Goal: Communication & Community: Answer question/provide support

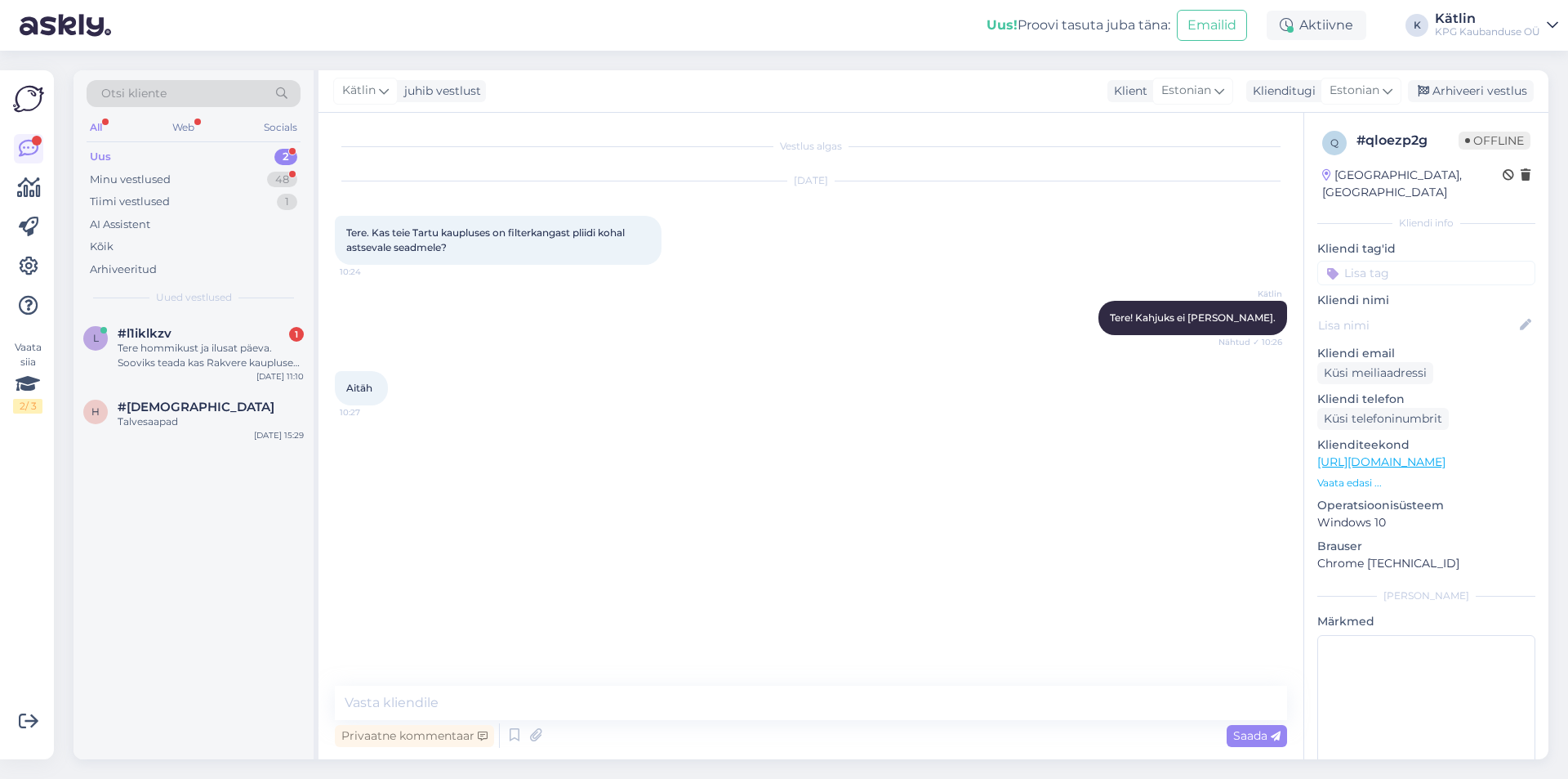
click at [218, 335] on div "#l1iklkzv 1" at bounding box center [210, 333] width 186 height 15
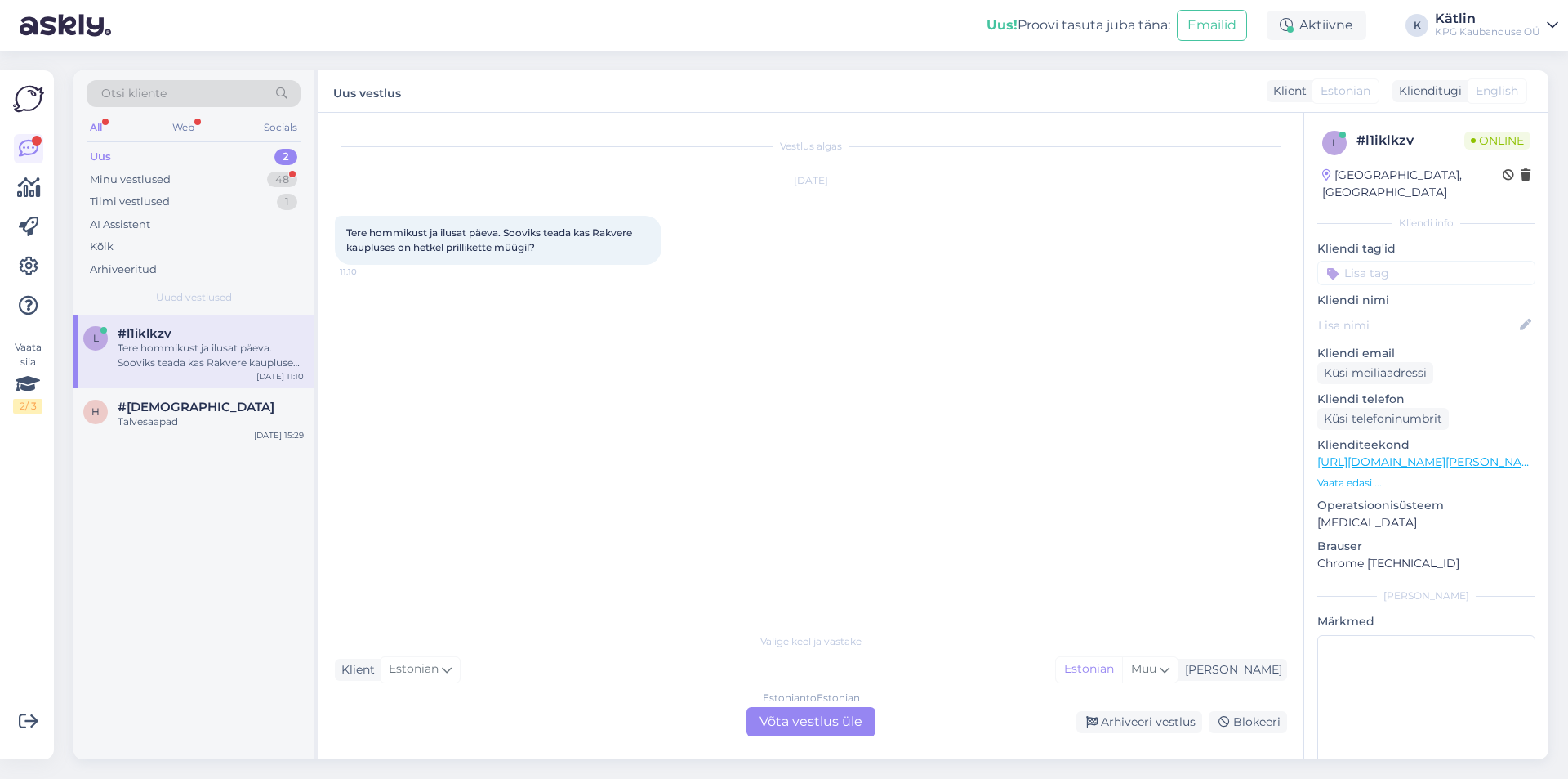
click at [829, 722] on div "Estonian to Estonian Võta vestlus üle" at bounding box center [811, 722] width 129 height 29
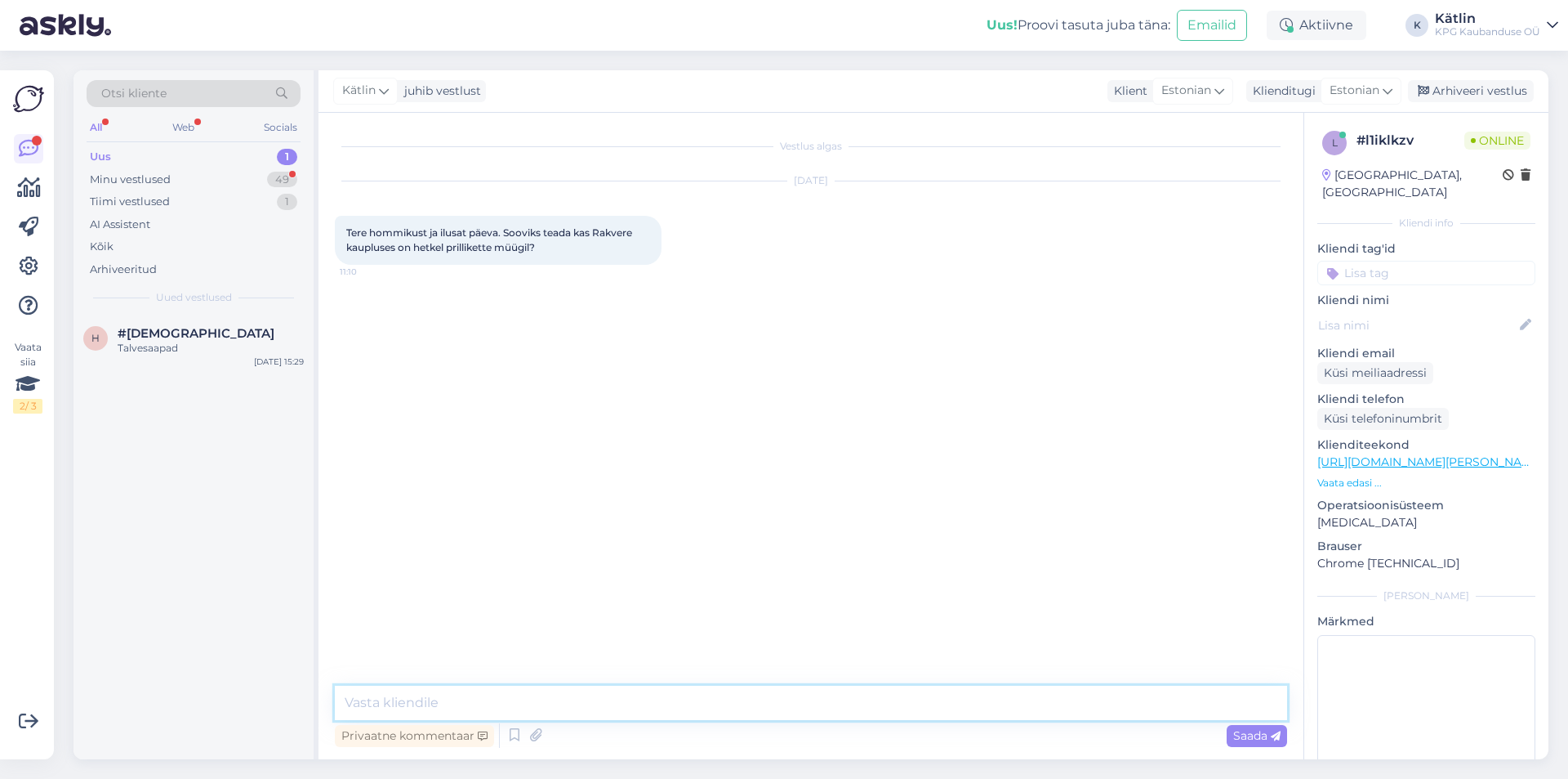
click at [407, 702] on textarea at bounding box center [811, 702] width 952 height 34
type textarea "Tere! [GEOGRAPHIC_DATA], on müügil."
click at [560, 698] on textarea at bounding box center [811, 702] width 952 height 34
type textarea "10 kg, 3.99€"
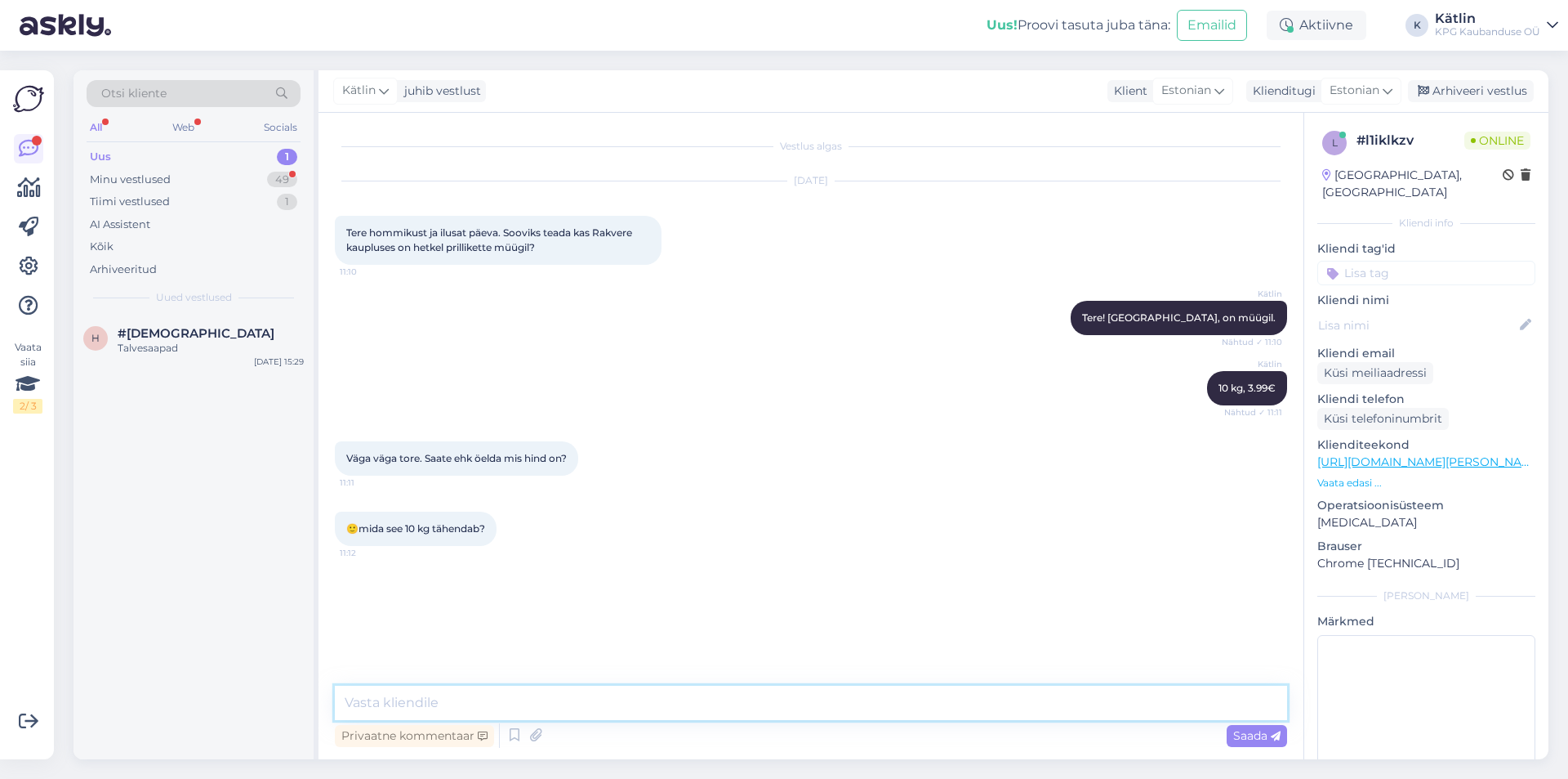
click at [416, 711] on textarea at bounding box center [811, 702] width 952 height 34
type textarea "10 kg pakk"
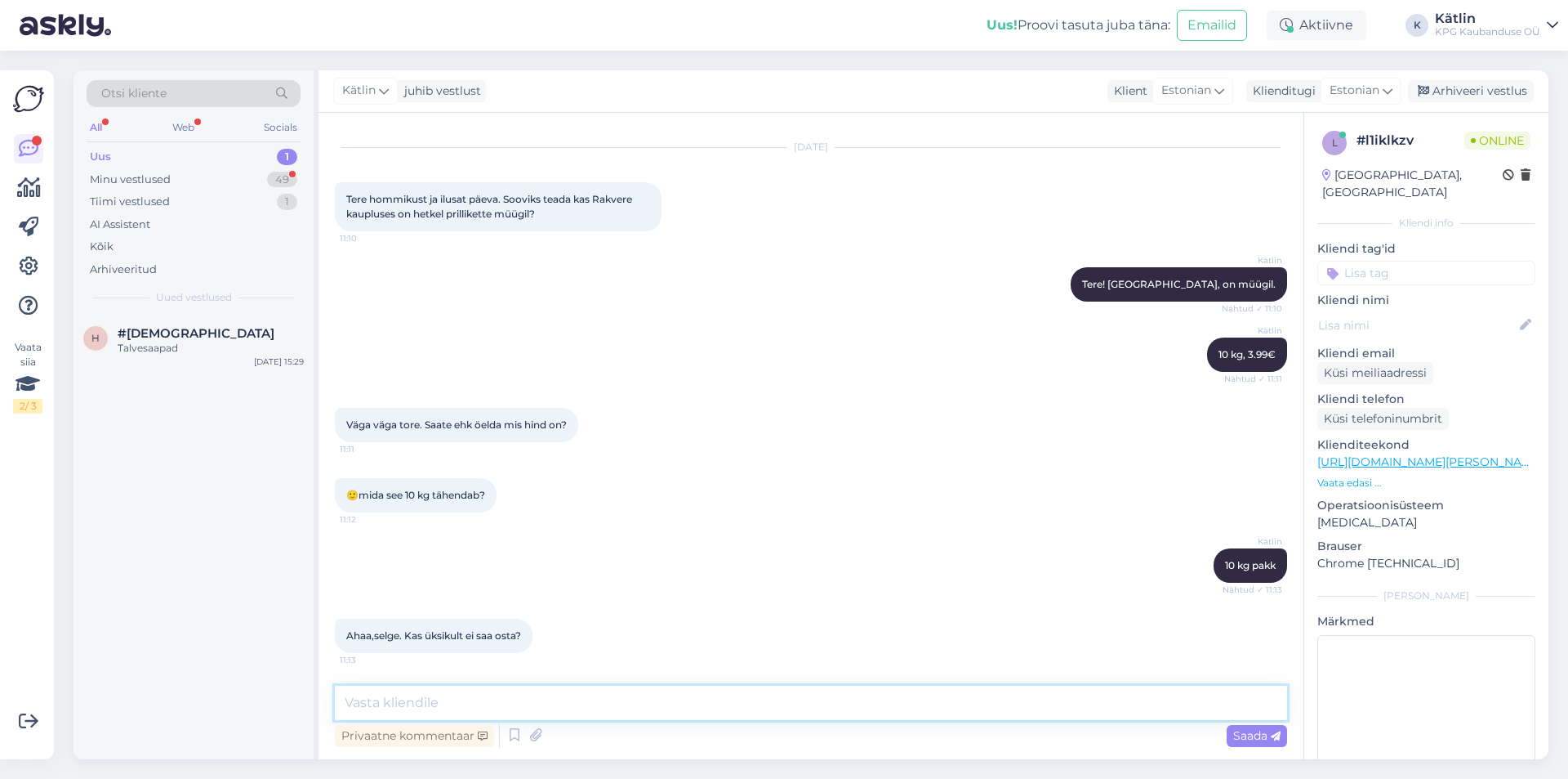
click at [445, 699] on textarea at bounding box center [811, 702] width 952 height 34
type textarea "Mis mõttes üksikult, ühte briketti? 10 kg on pakendatud ühte pakki."
click at [890, 711] on textarea "Mis mõttes üksikult, ühte briketti? 10 kg on pakendatud ühte pakki." at bounding box center [811, 702] width 952 height 34
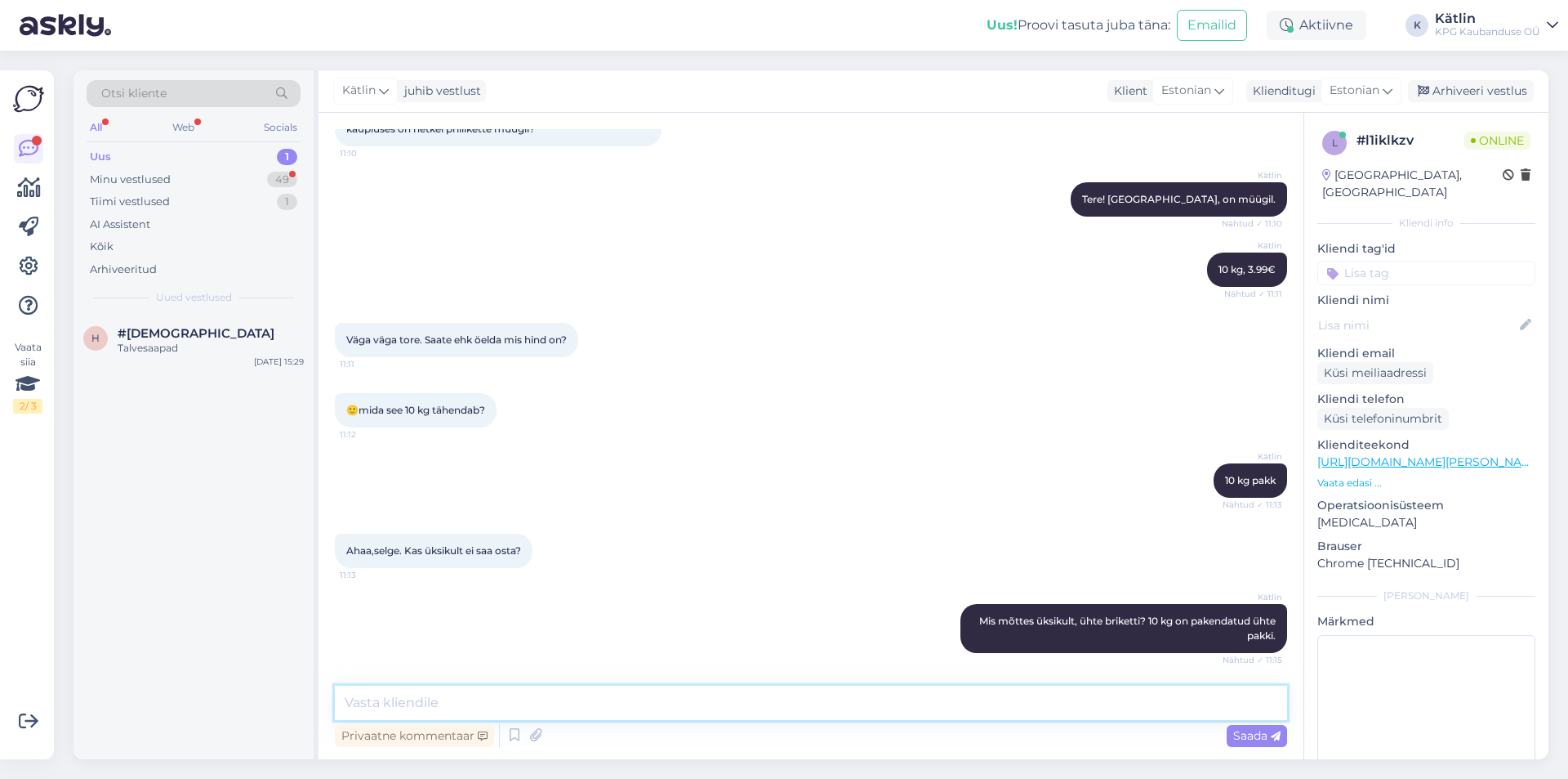
click at [407, 691] on textarea at bounding box center [811, 702] width 952 height 34
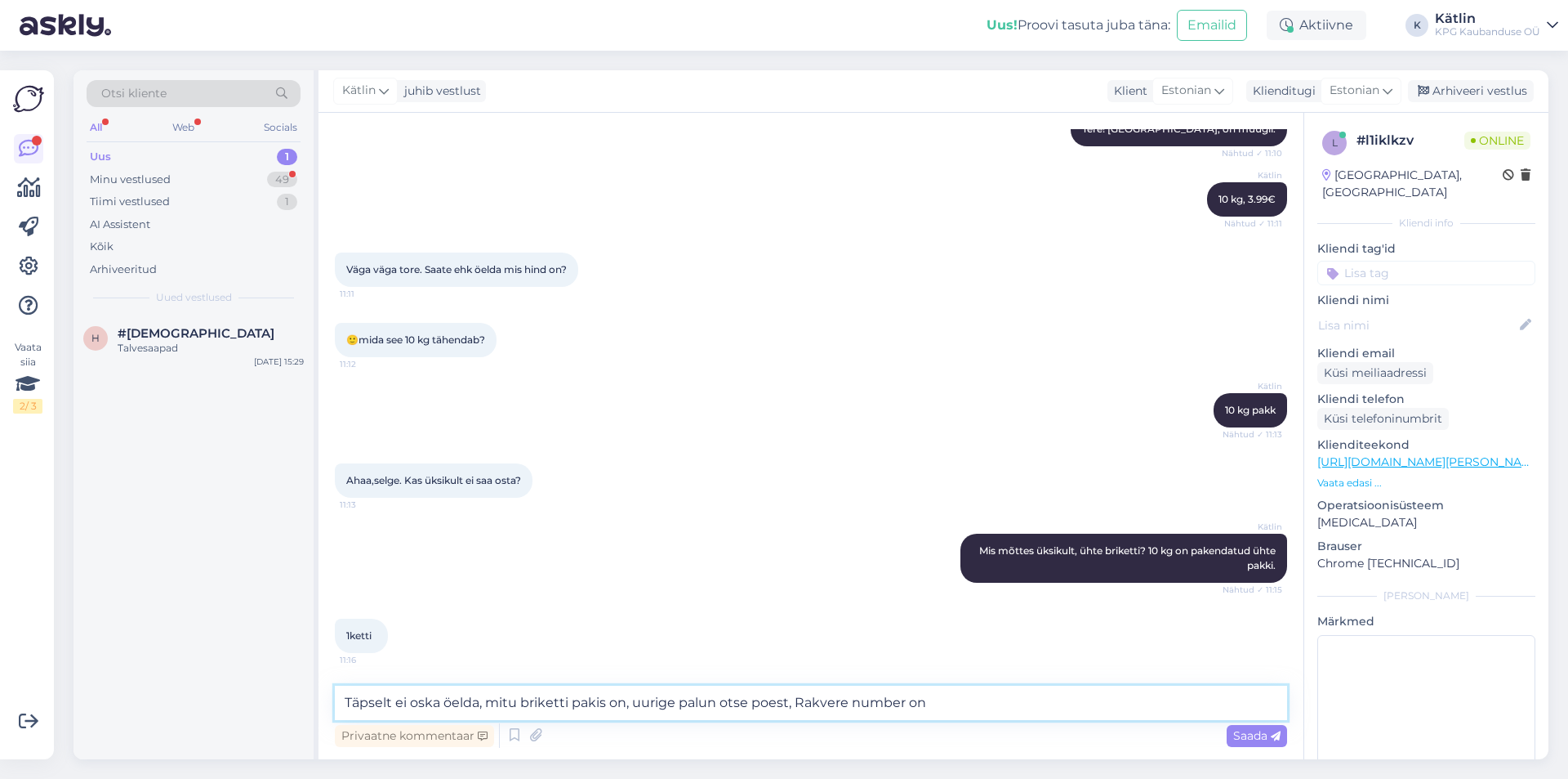
paste textarea "5552 0518"
type textarea "Täpselt ei oska öelda, mitu briketti pakis on, uurige palun otse poest, Rakvere…"
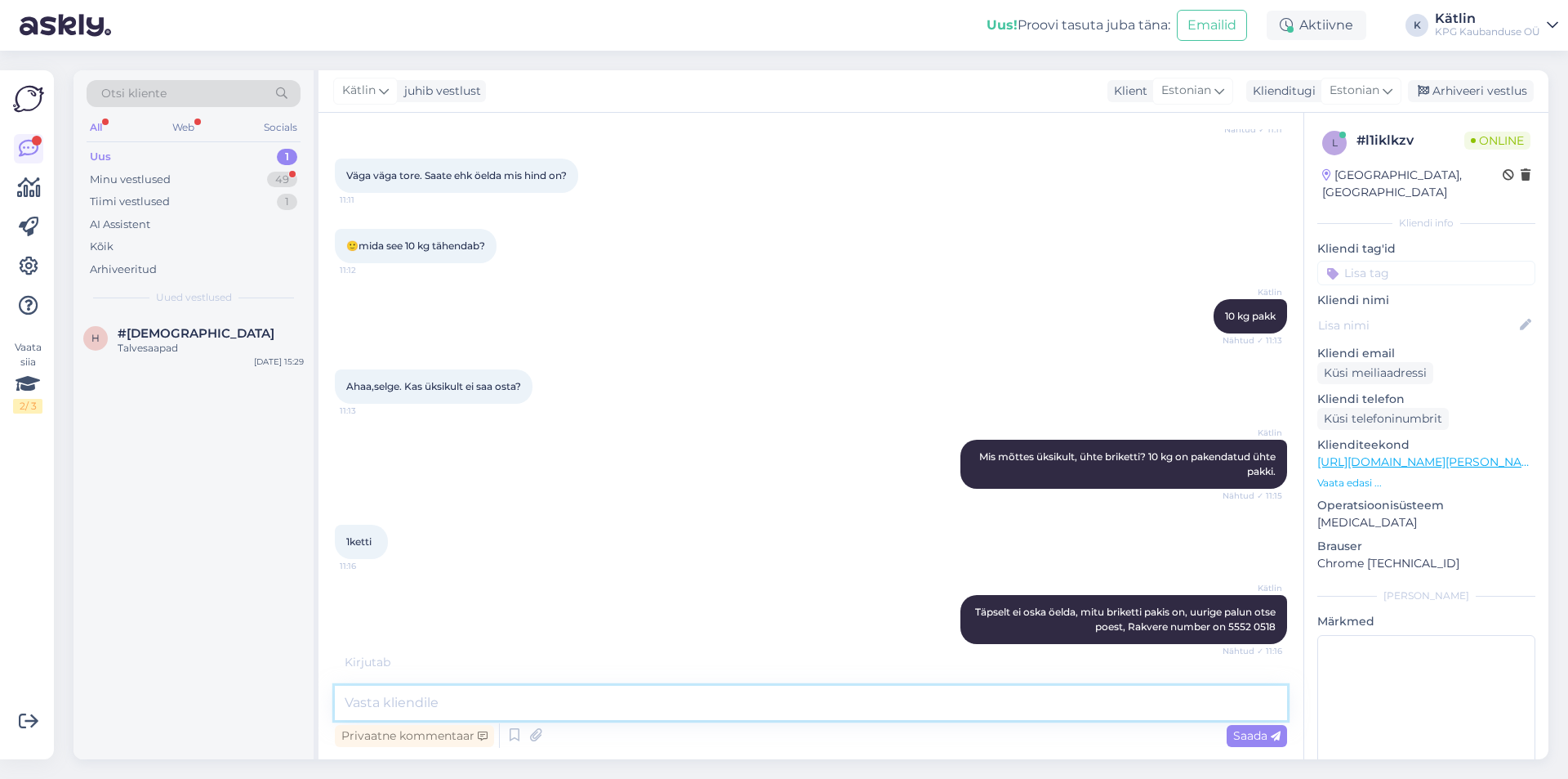
scroll to position [291, 0]
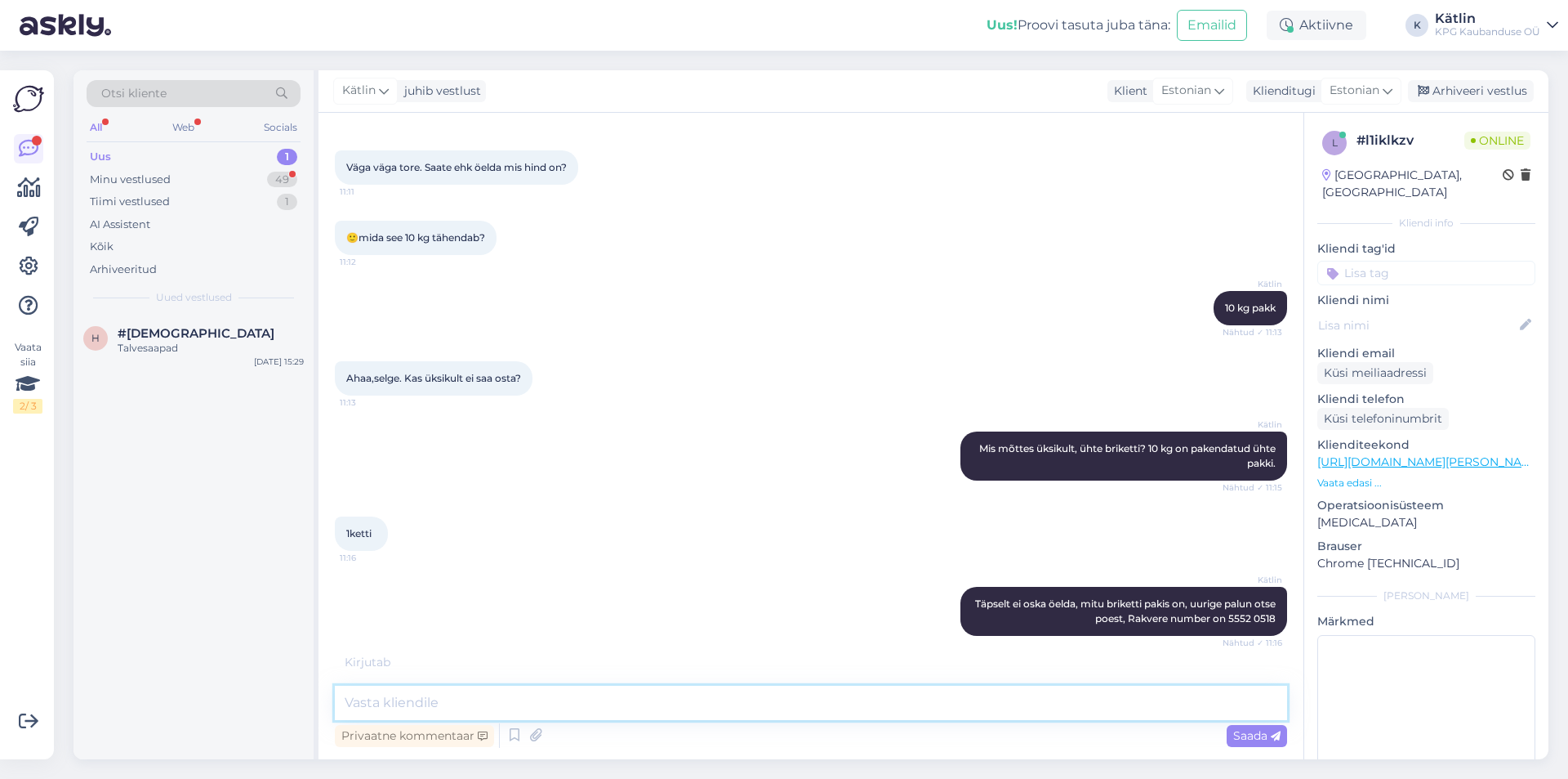
click at [420, 698] on textarea at bounding box center [811, 702] width 952 height 34
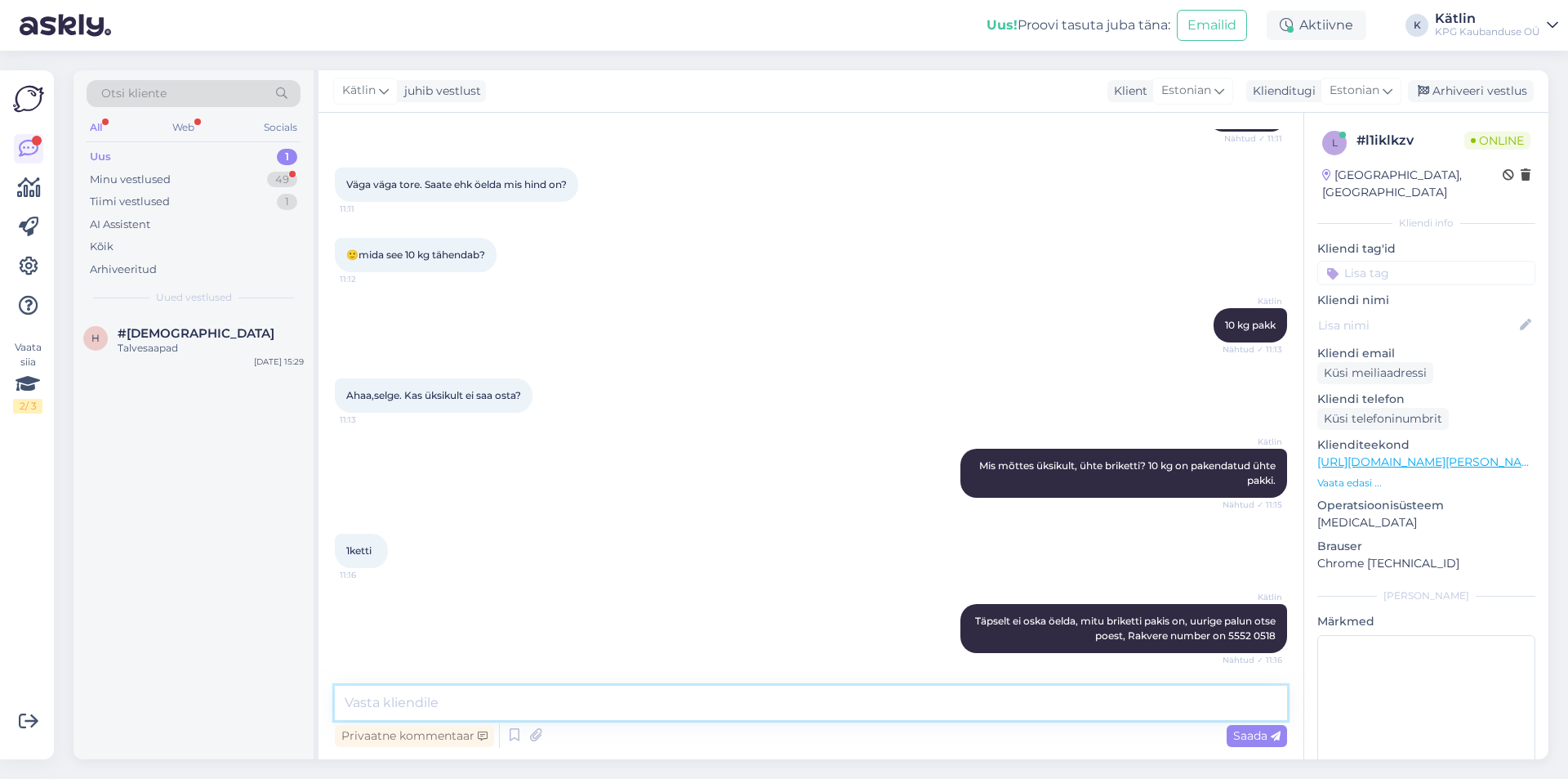
scroll to position [344, 0]
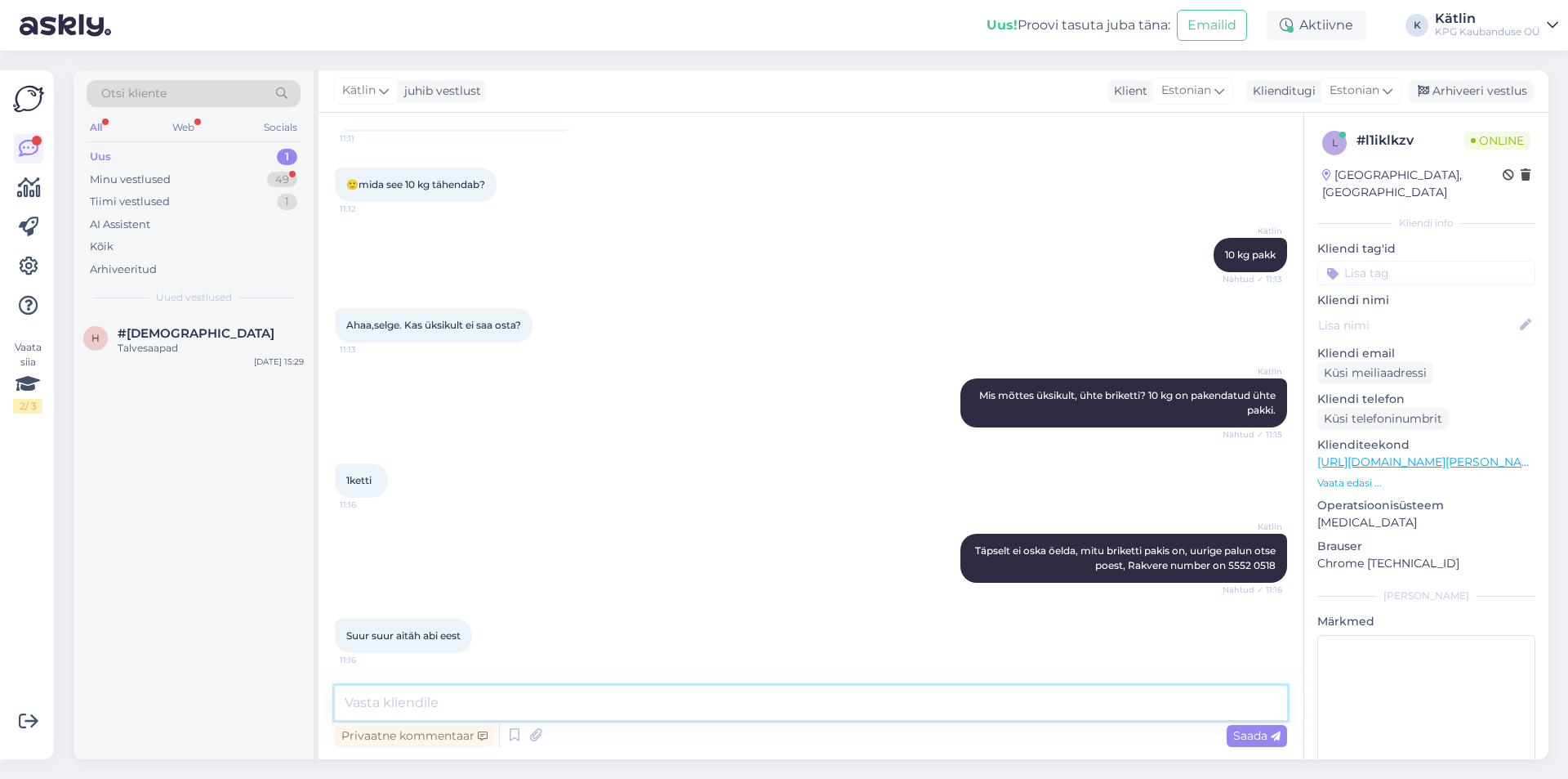
click at [421, 698] on textarea at bounding box center [811, 702] width 952 height 34
click at [442, 709] on textarea at bounding box center [811, 702] width 952 height 34
